Goal: Task Accomplishment & Management: Manage account settings

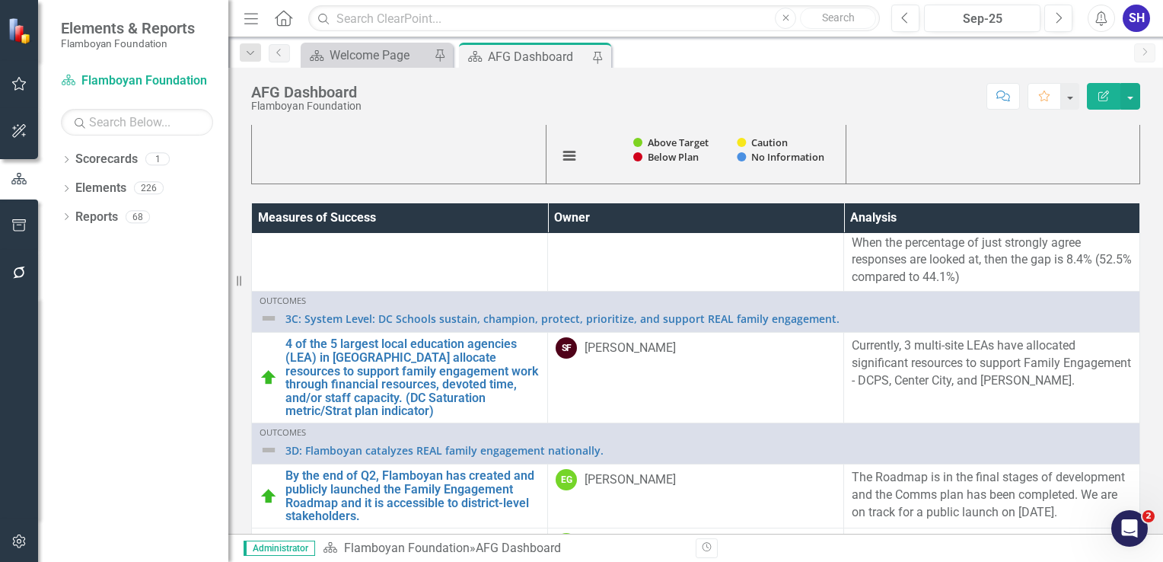
scroll to position [880, 0]
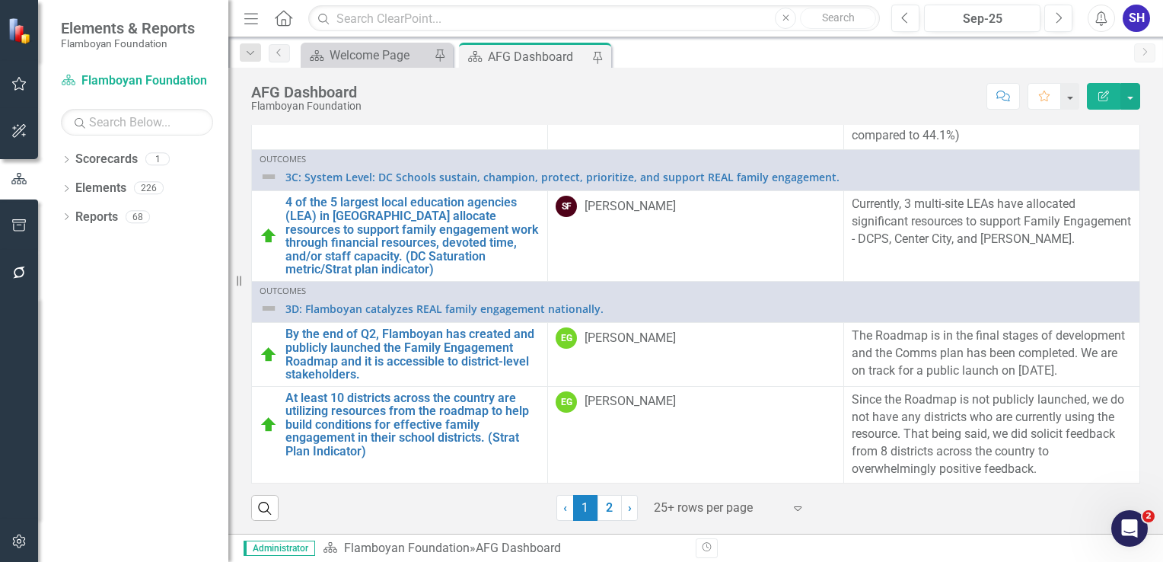
click at [724, 518] on div "25+ rows per page" at bounding box center [718, 508] width 145 height 27
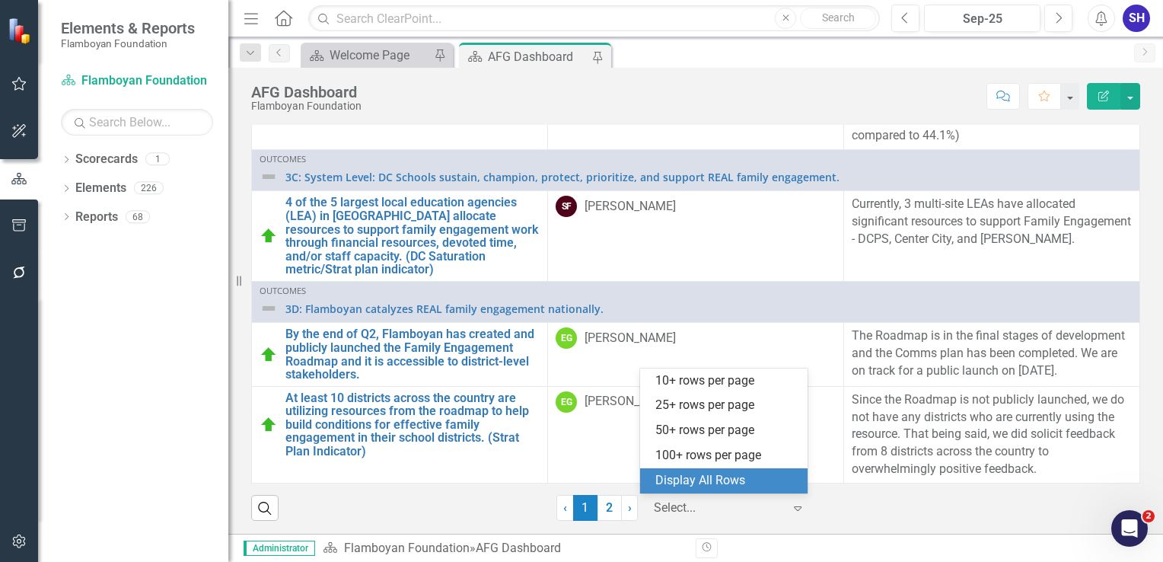
click at [724, 481] on div "Display All Rows" at bounding box center [726, 481] width 143 height 18
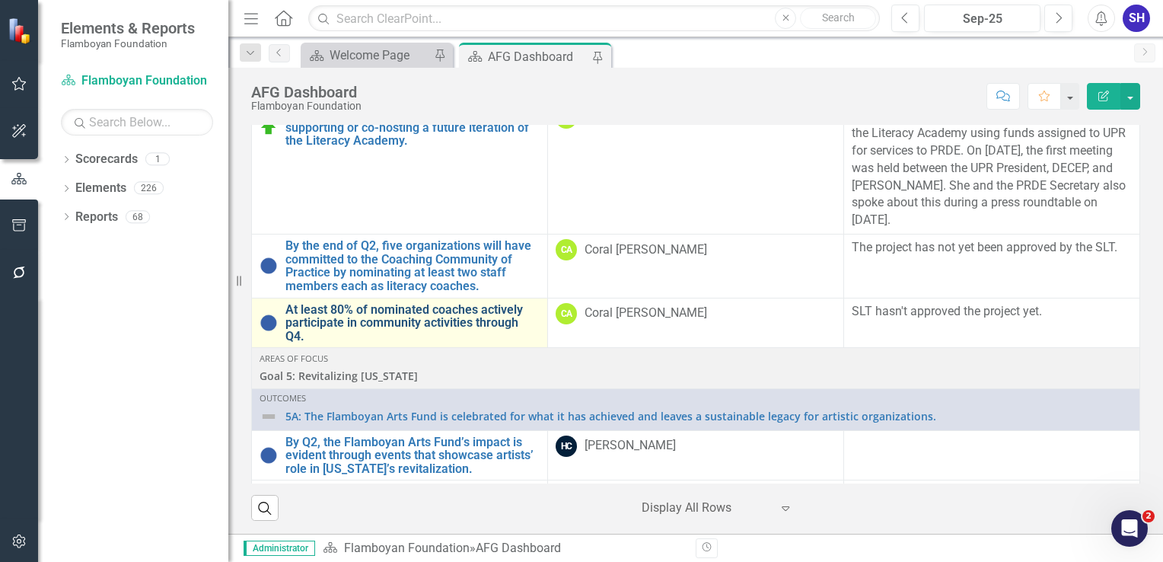
scroll to position [5992, 0]
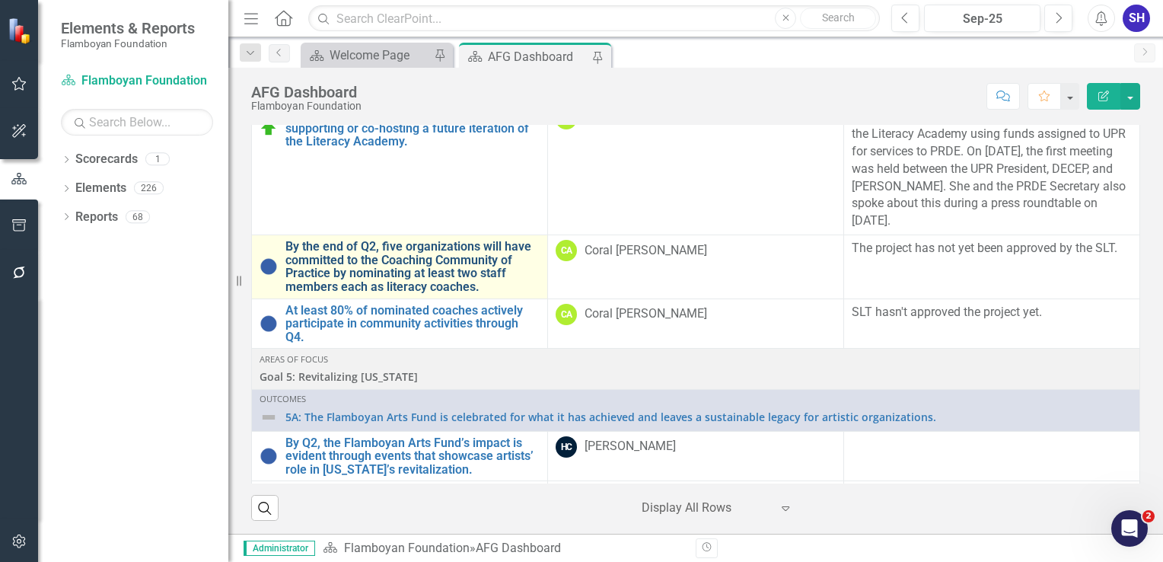
click at [396, 293] on link "By the end of Q2, five organizations will have committed to the Coaching Commun…" at bounding box center [412, 266] width 254 height 53
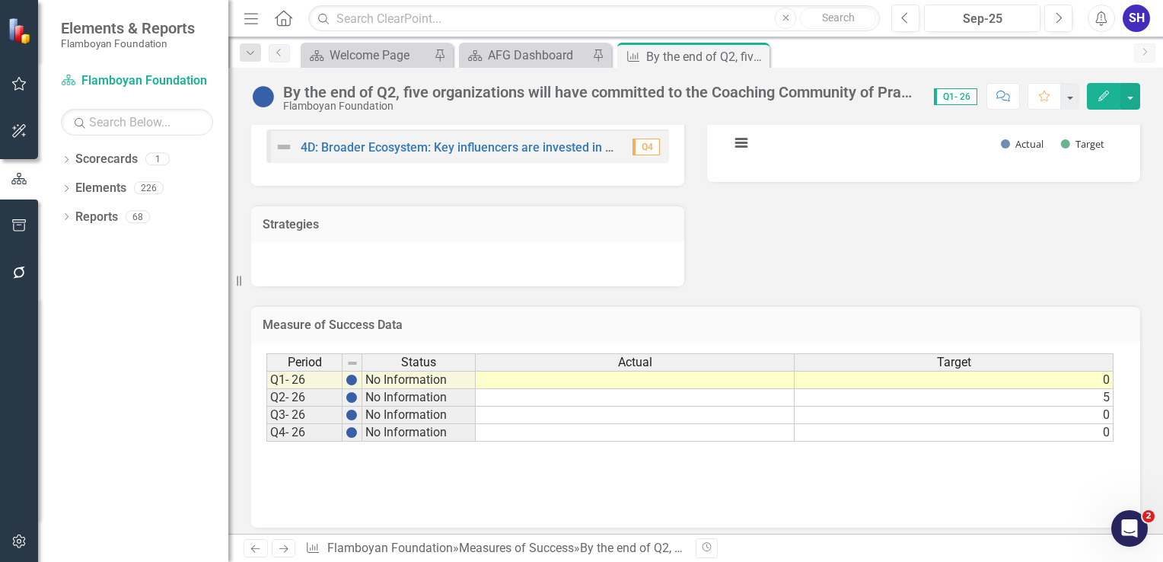
scroll to position [367, 0]
click at [757, 56] on icon "Close" at bounding box center [754, 56] width 15 height 12
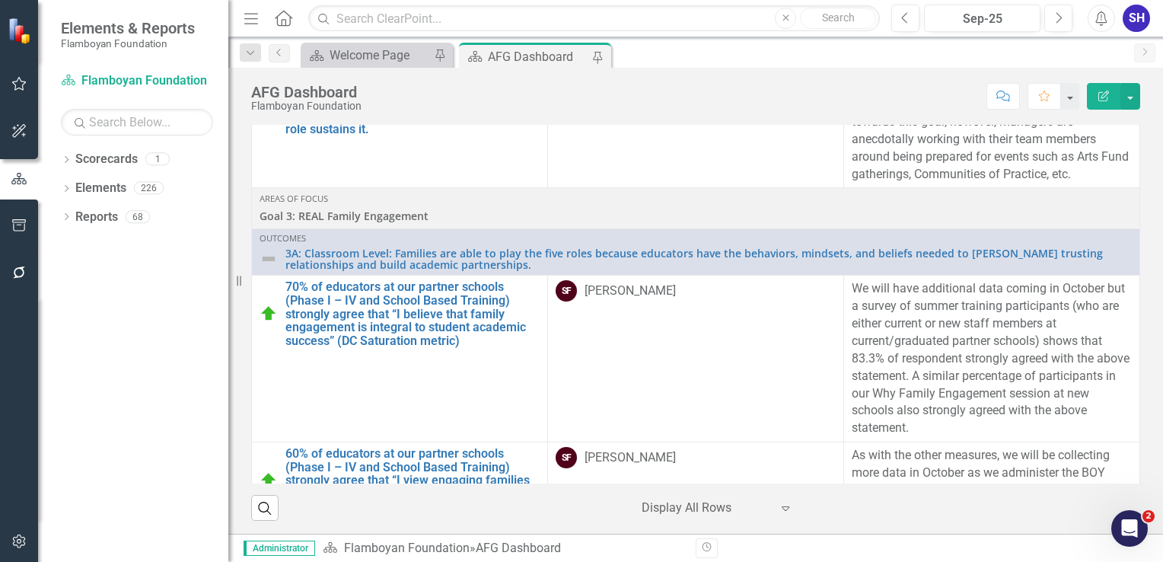
scroll to position [2054, 0]
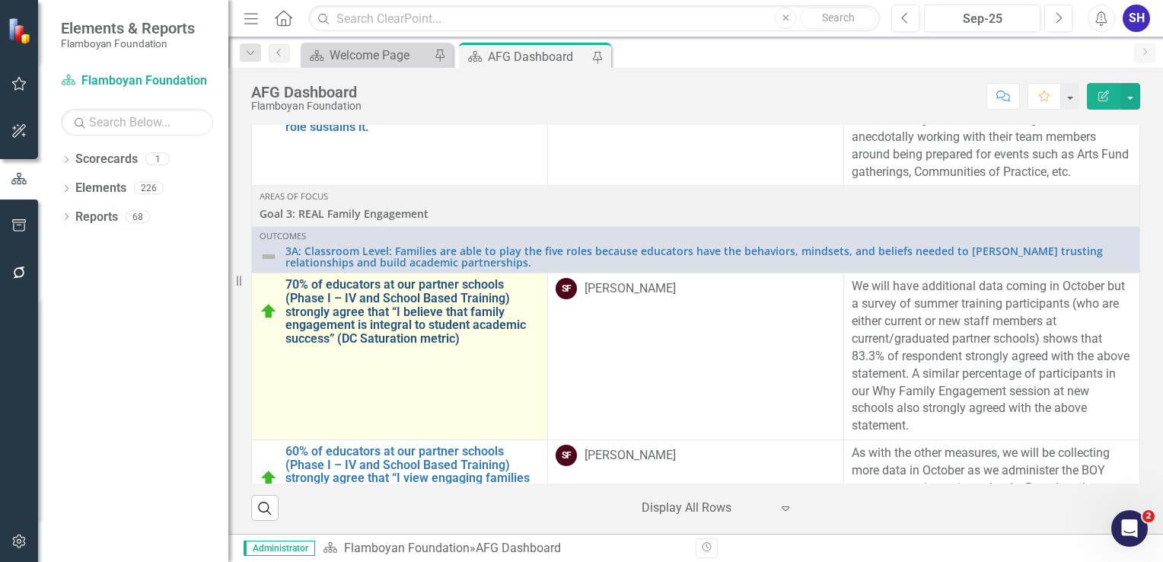
click at [447, 326] on link "70% of educators at our partner schools (Phase I – IV and School Based Training…" at bounding box center [412, 311] width 254 height 67
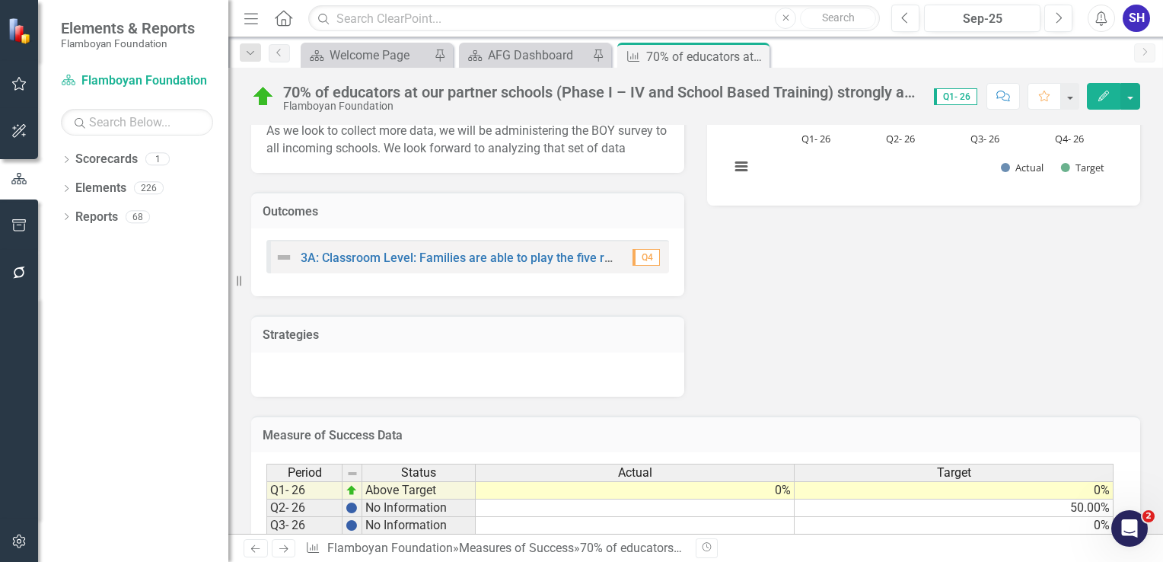
scroll to position [458, 0]
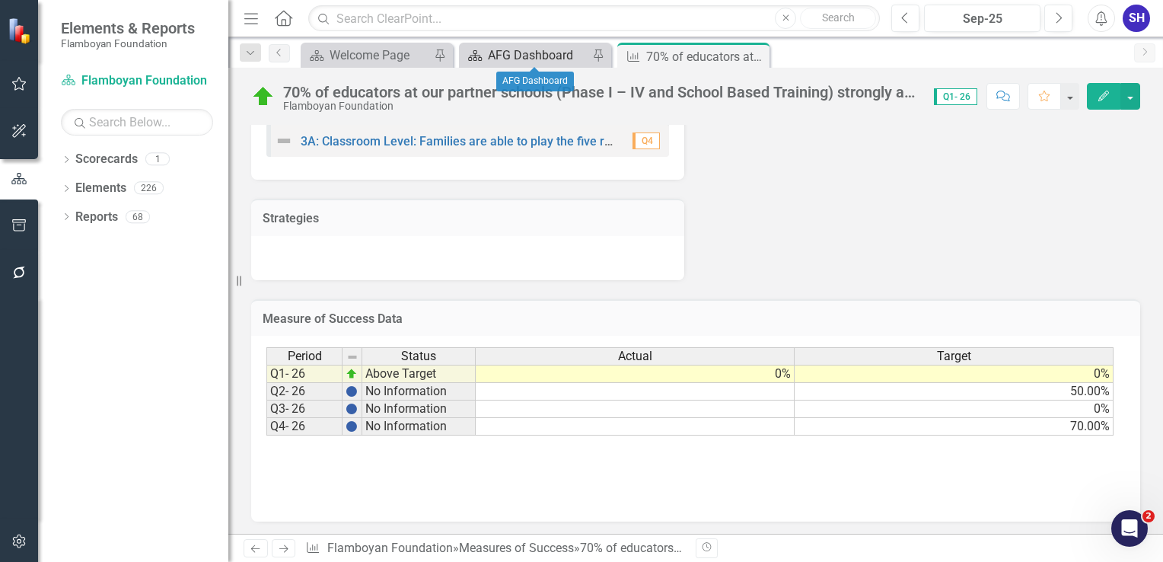
click at [517, 53] on div "AFG Dashboard" at bounding box center [538, 55] width 100 height 19
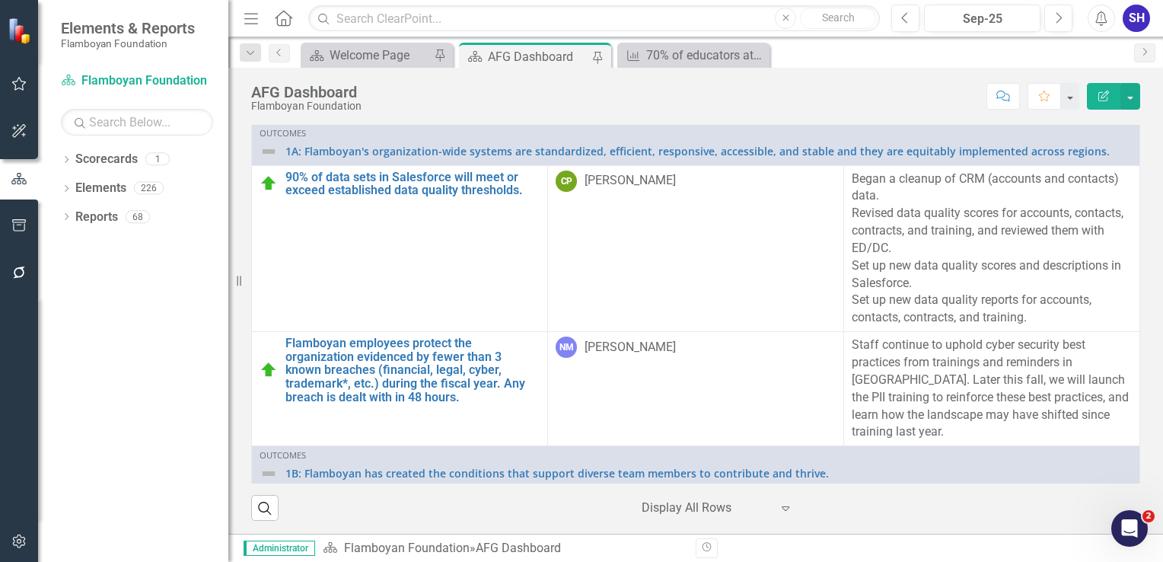
scroll to position [9, 0]
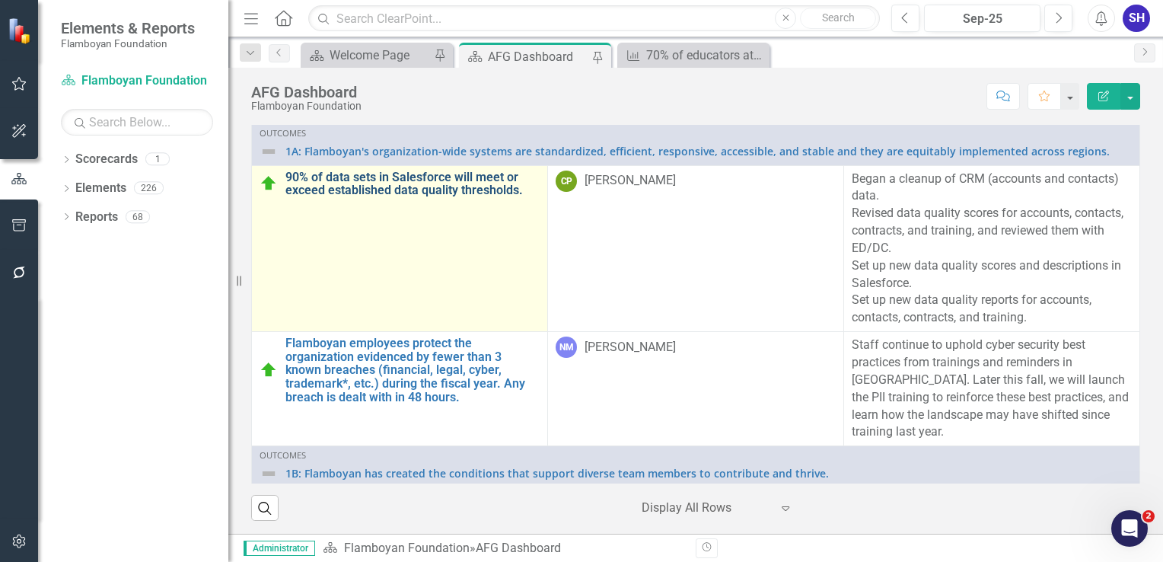
click at [429, 186] on link "90% of data sets in Salesforce will meet or exceed established data quality thr…" at bounding box center [412, 183] width 254 height 27
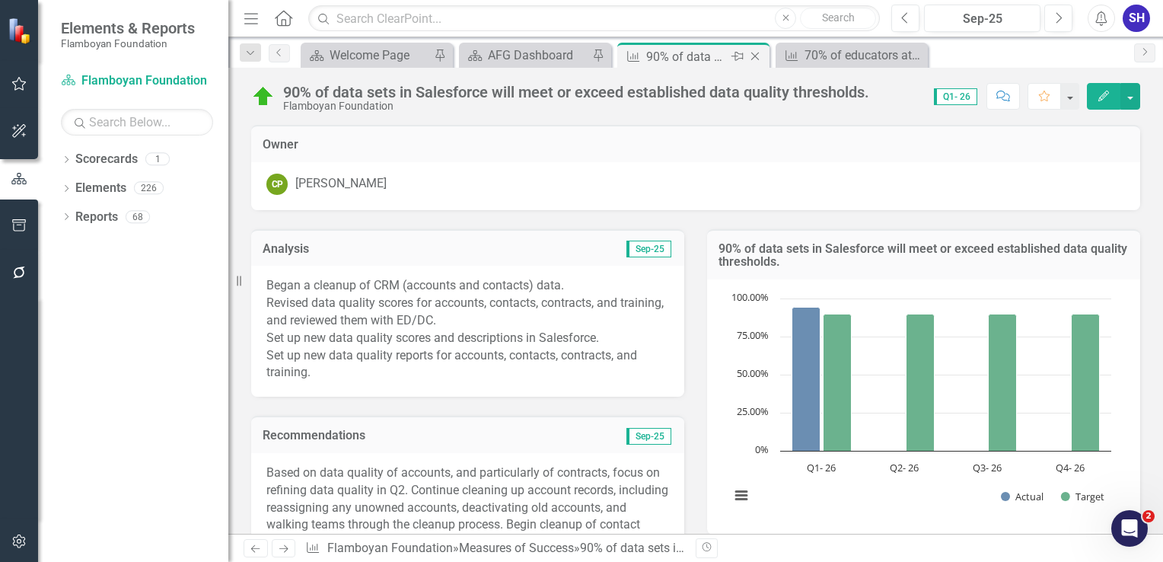
click at [757, 54] on icon "Close" at bounding box center [754, 56] width 15 height 12
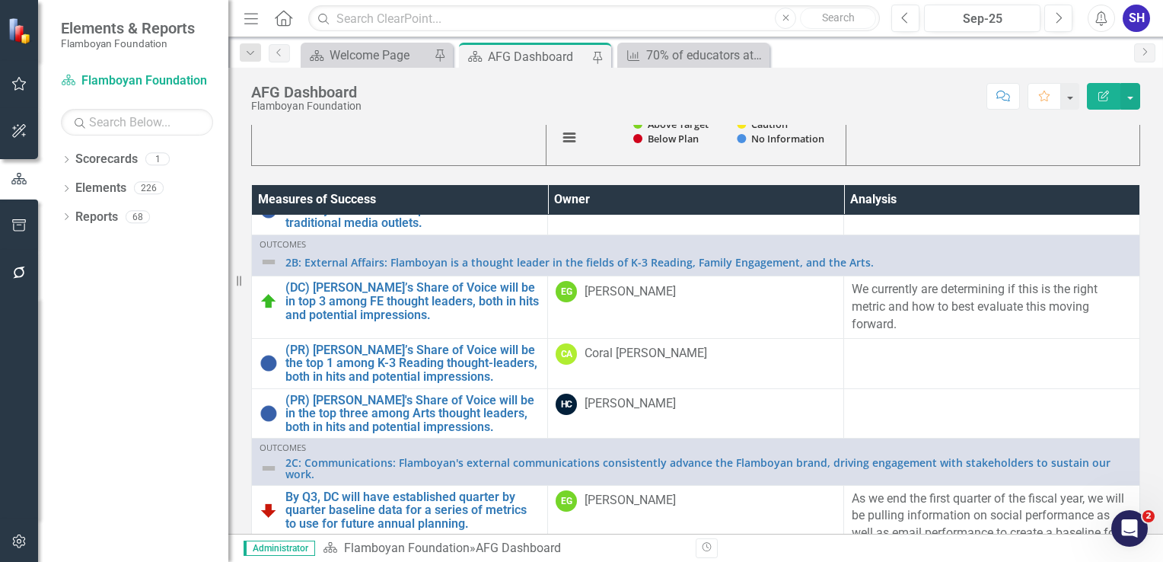
scroll to position [1546, 0]
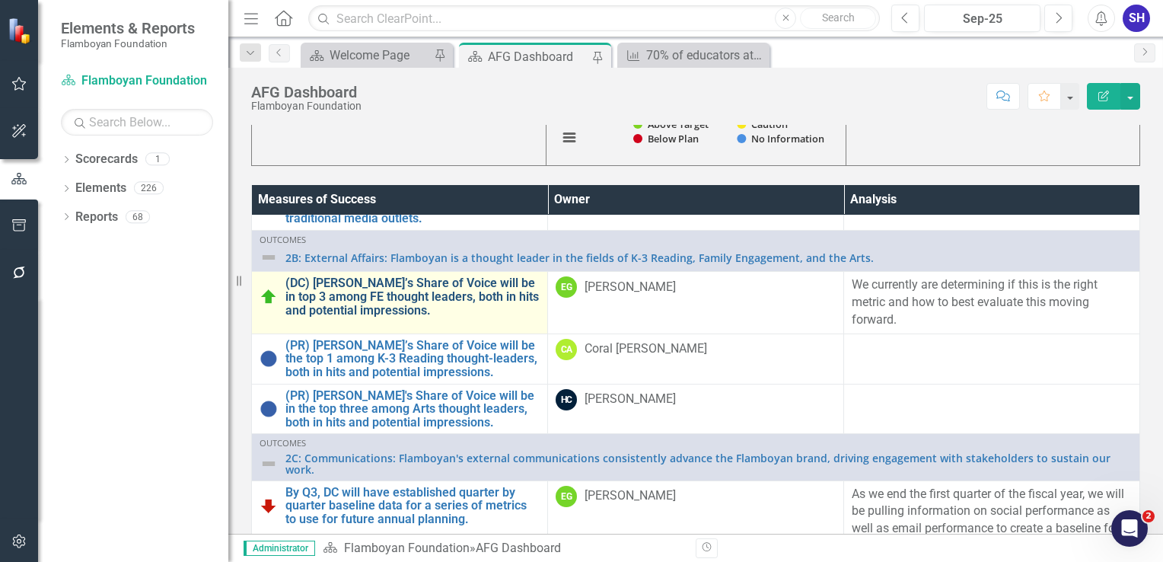
click at [382, 306] on link "(DC) [PERSON_NAME]’s Share of Voice will be in top 3 among FE thought leaders, …" at bounding box center [412, 296] width 254 height 40
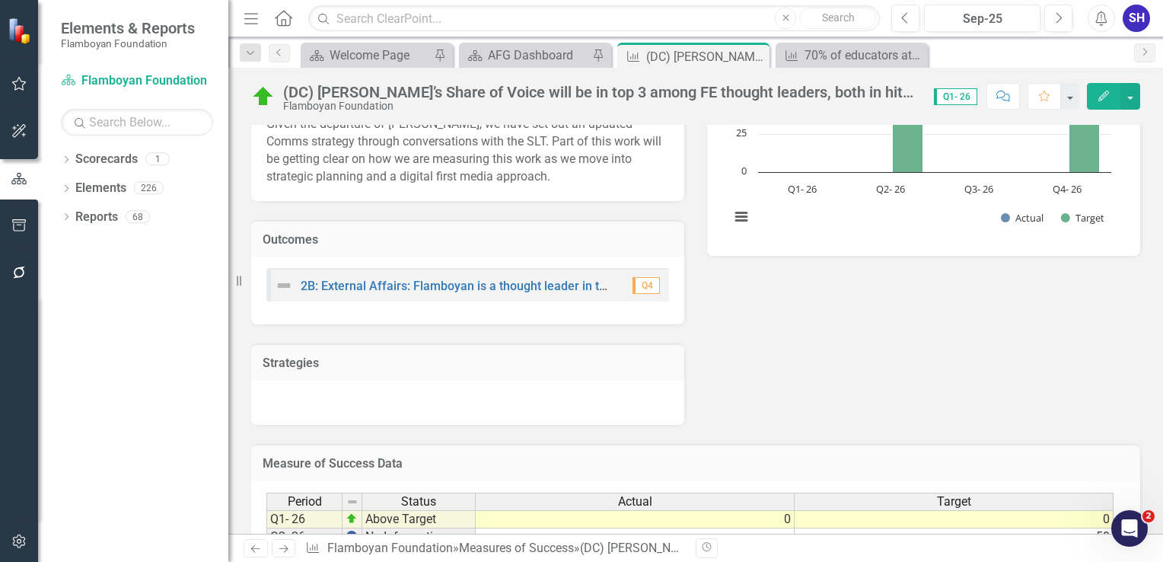
scroll to position [423, 0]
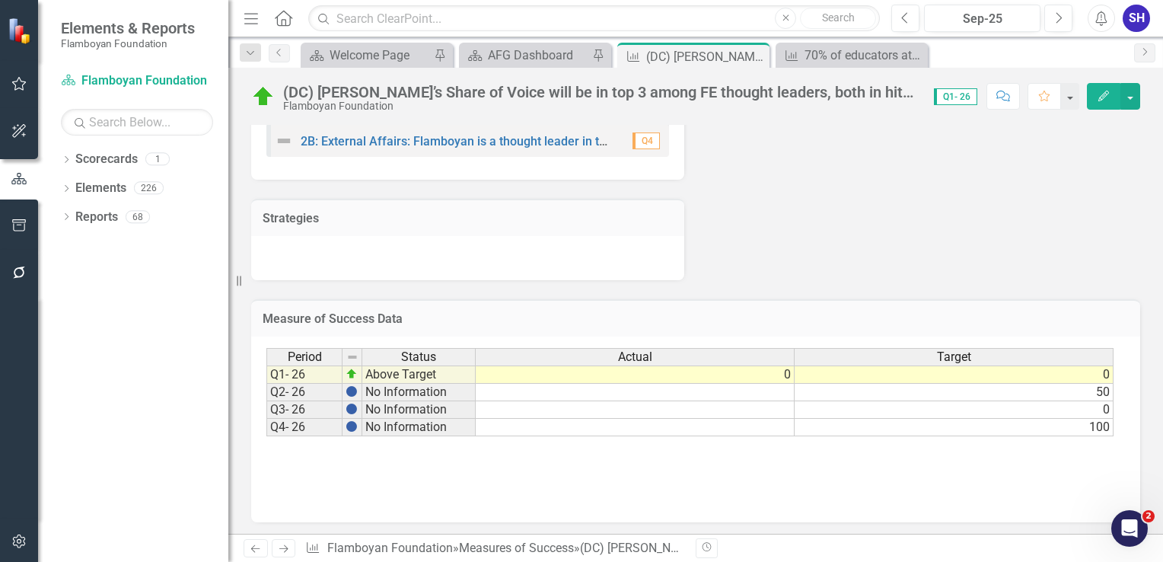
click at [787, 367] on td "0" at bounding box center [635, 374] width 319 height 18
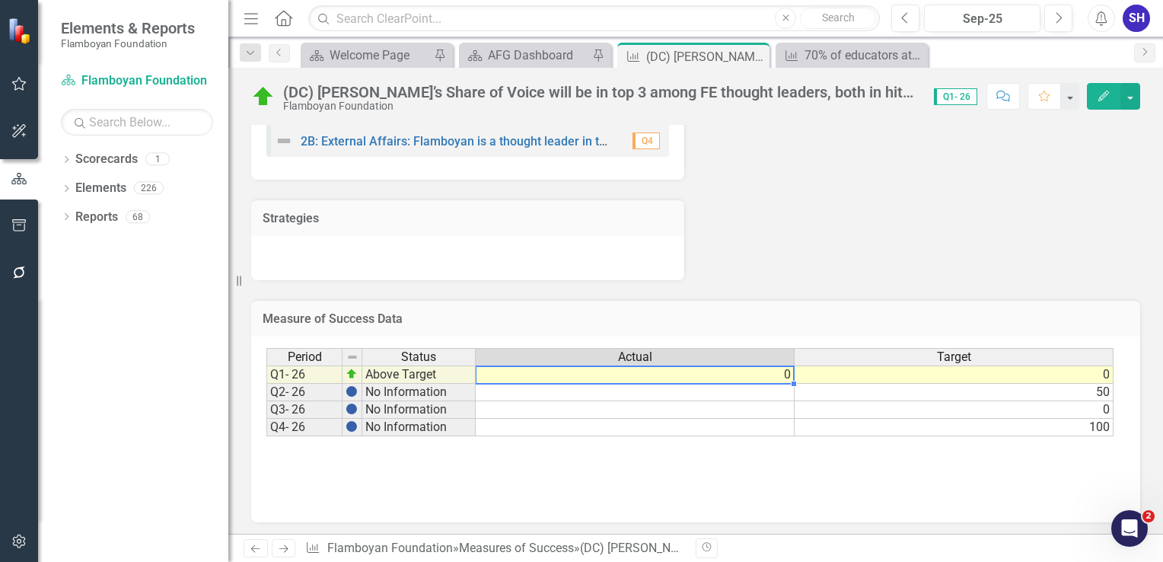
click at [787, 367] on td "0" at bounding box center [635, 374] width 319 height 18
type textarea "0"
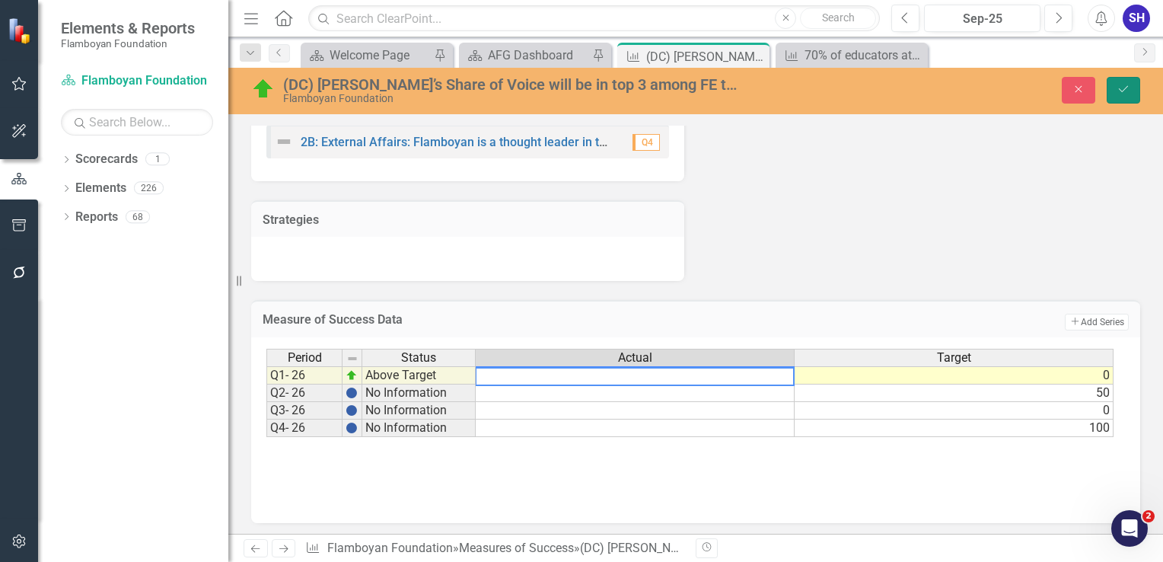
click at [1123, 92] on icon "Save" at bounding box center [1123, 89] width 14 height 11
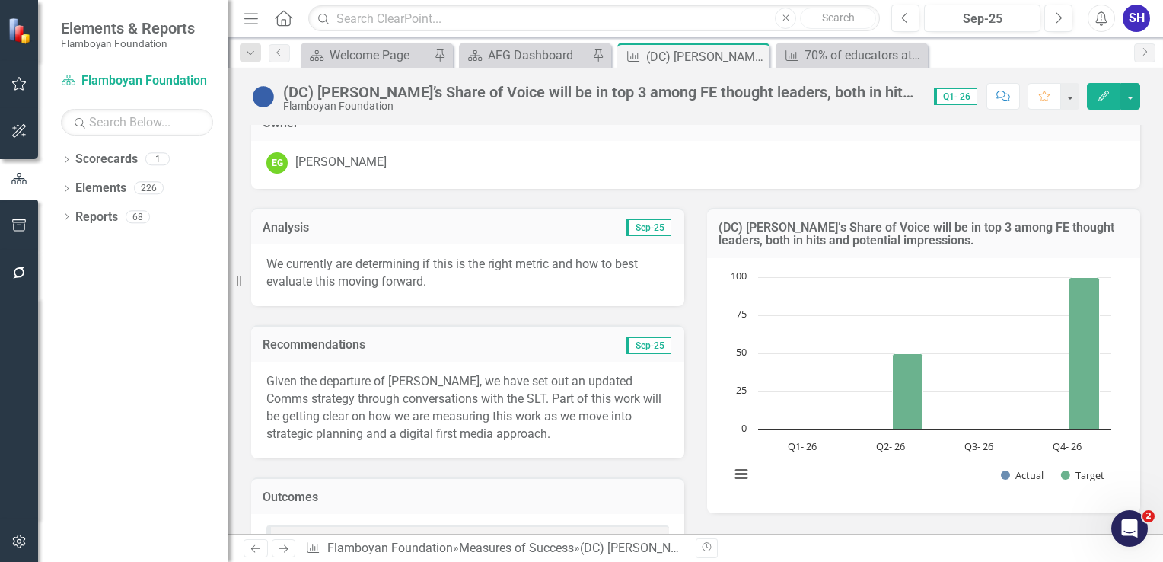
scroll to position [0, 0]
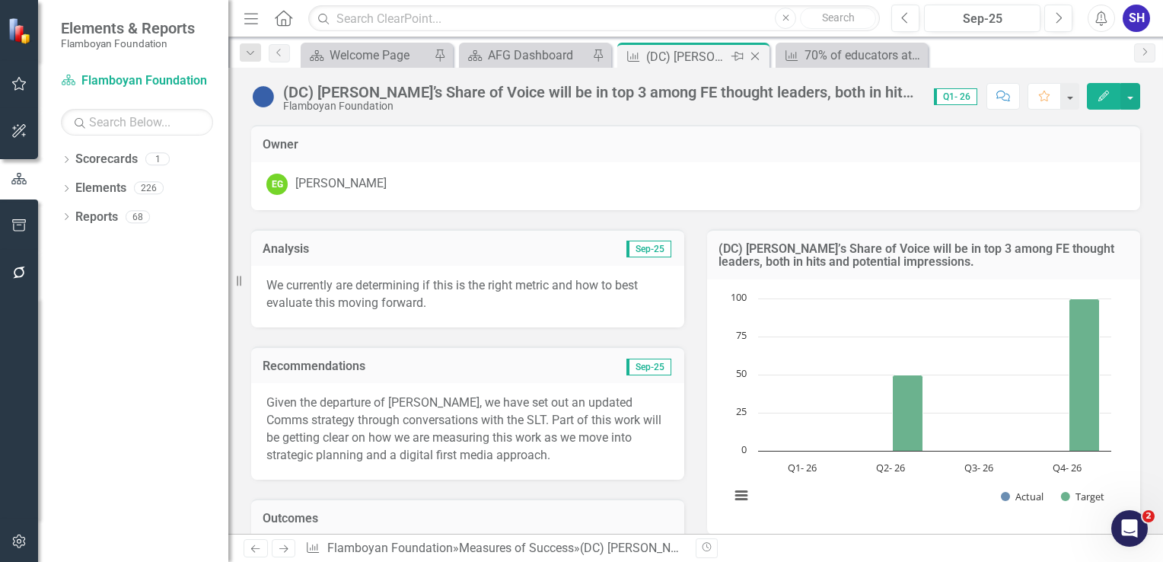
click at [755, 56] on icon at bounding box center [755, 57] width 8 height 8
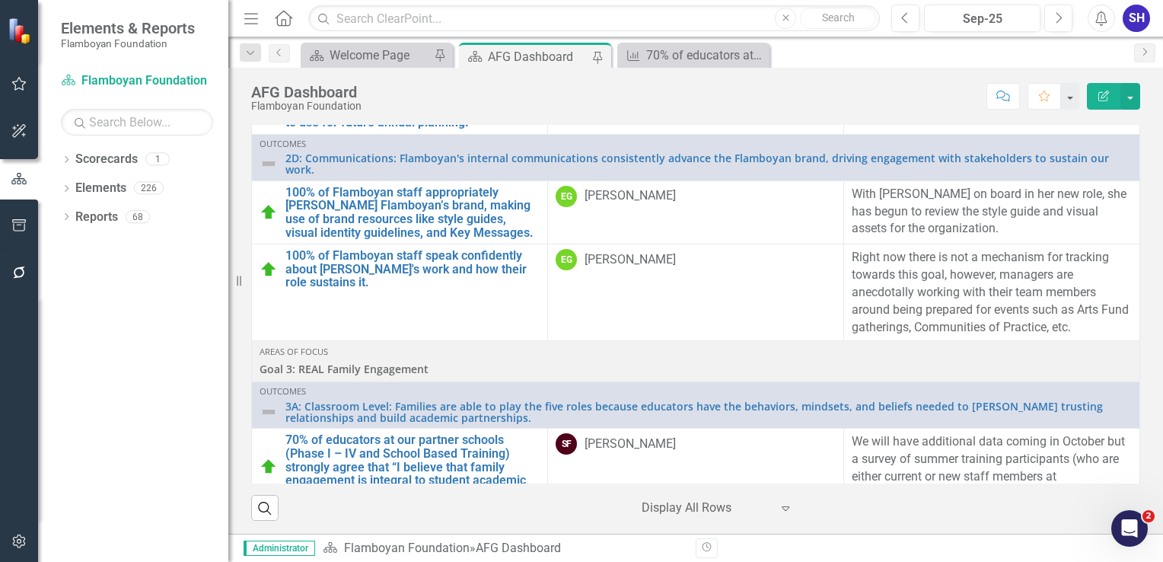
scroll to position [1899, 0]
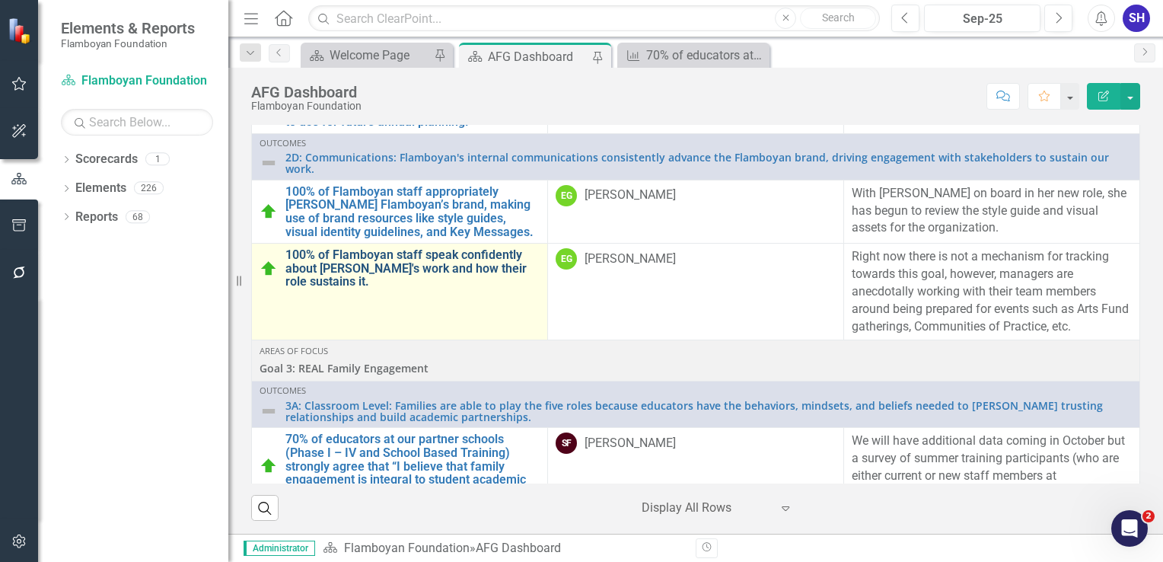
click at [436, 278] on link "100% of Flamboyan staff speak confidently about [PERSON_NAME]'s work and how th…" at bounding box center [412, 268] width 254 height 40
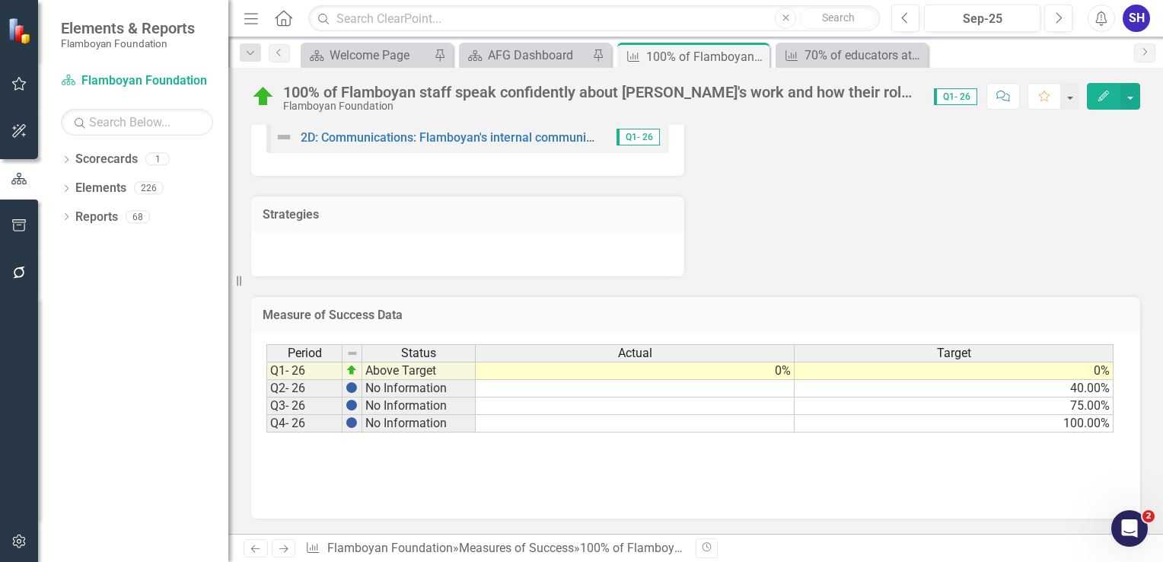
scroll to position [438, 0]
click at [758, 377] on td "0%" at bounding box center [635, 370] width 319 height 18
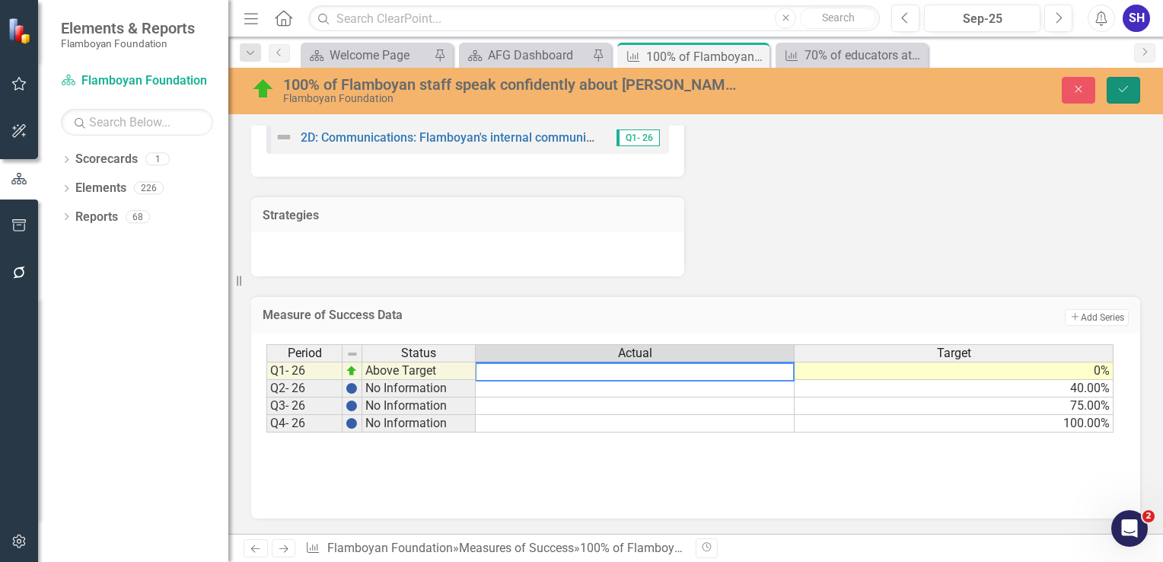
click at [1129, 86] on icon "Save" at bounding box center [1123, 89] width 14 height 11
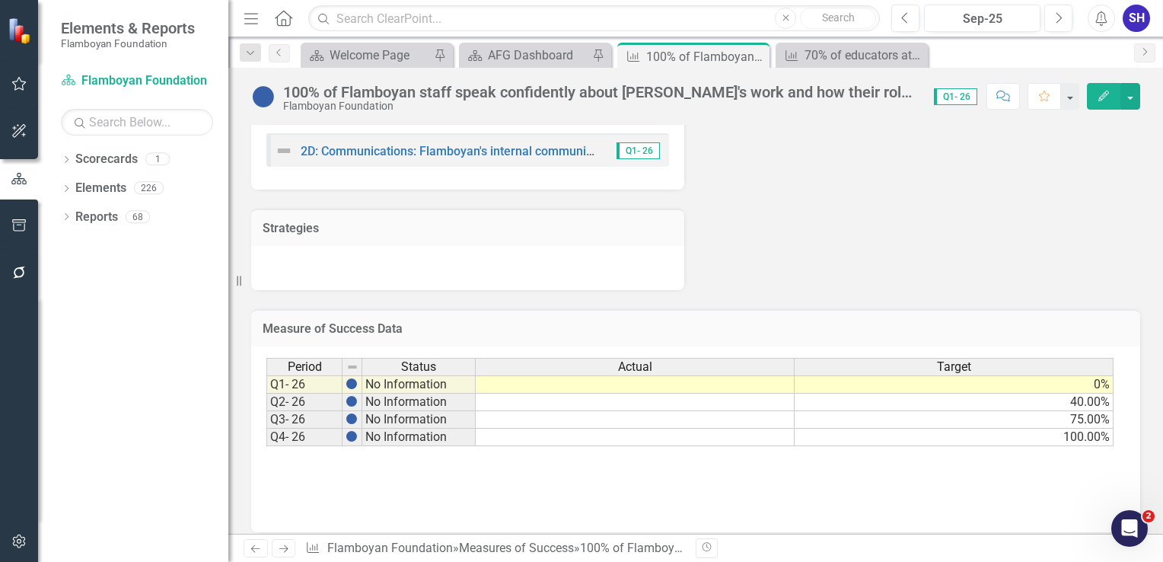
scroll to position [422, 0]
